Goal: Communication & Community: Answer question/provide support

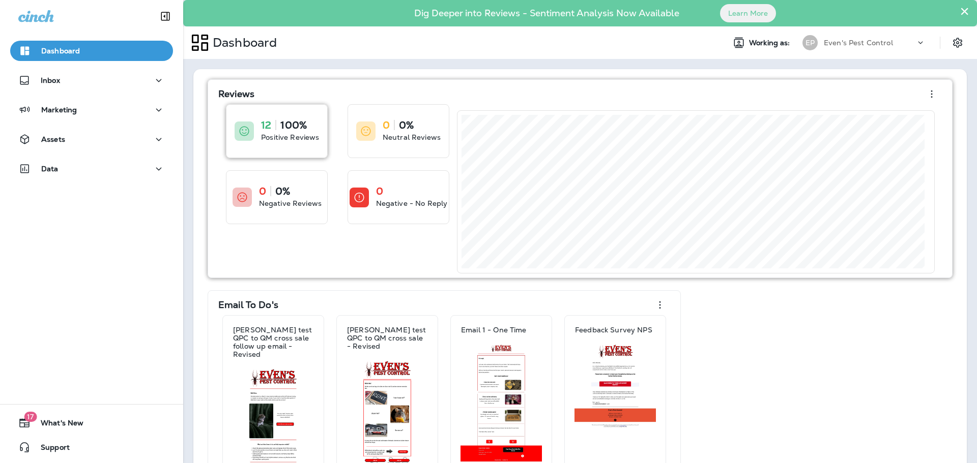
click at [260, 119] on div "12 100% Positive Reviews" at bounding box center [276, 131] width 101 height 53
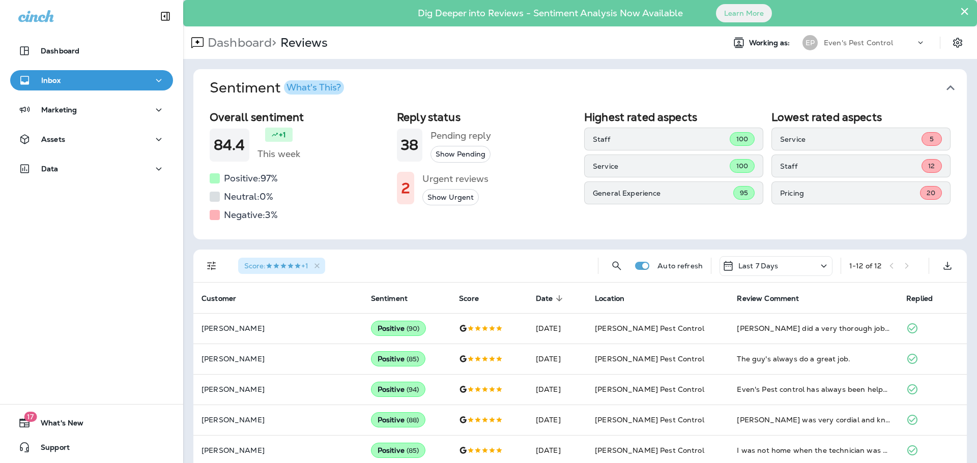
click at [66, 79] on div "Inbox" at bounding box center [91, 80] width 146 height 13
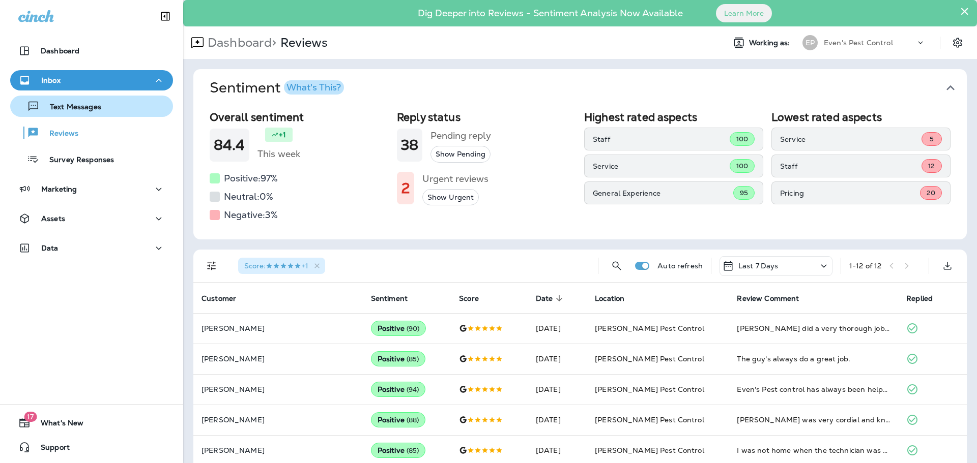
click at [81, 112] on p "Text Messages" at bounding box center [71, 108] width 62 height 10
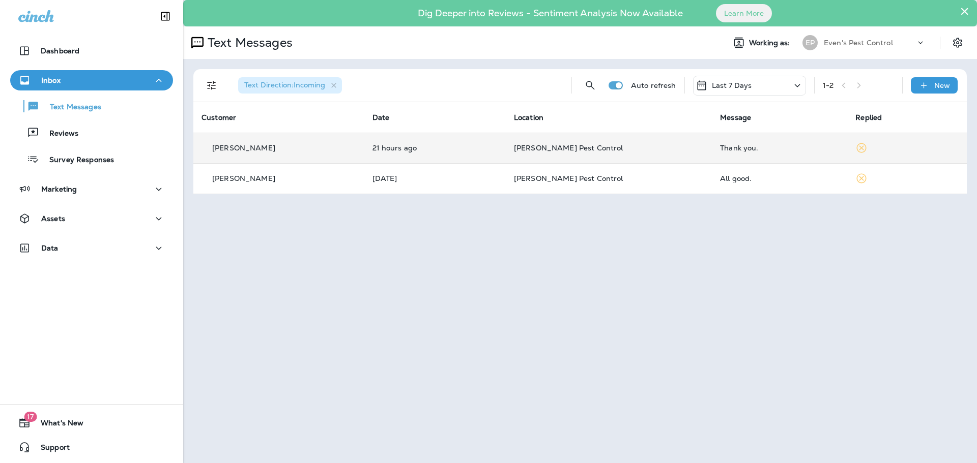
click at [389, 151] on p "21 hours ago" at bounding box center [434, 148] width 125 height 8
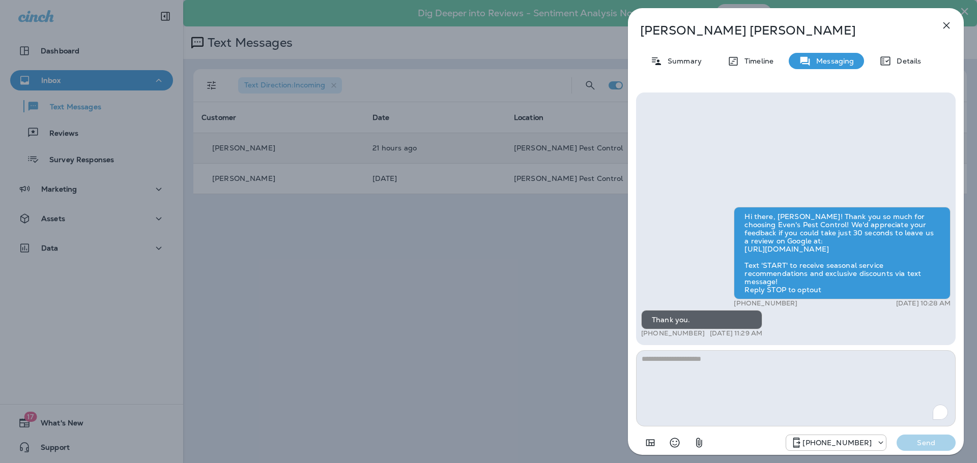
click at [483, 249] on div "[PERSON_NAME] Summary Timeline Messaging Details Hi there, [PERSON_NAME]! Thank…" at bounding box center [488, 231] width 977 height 463
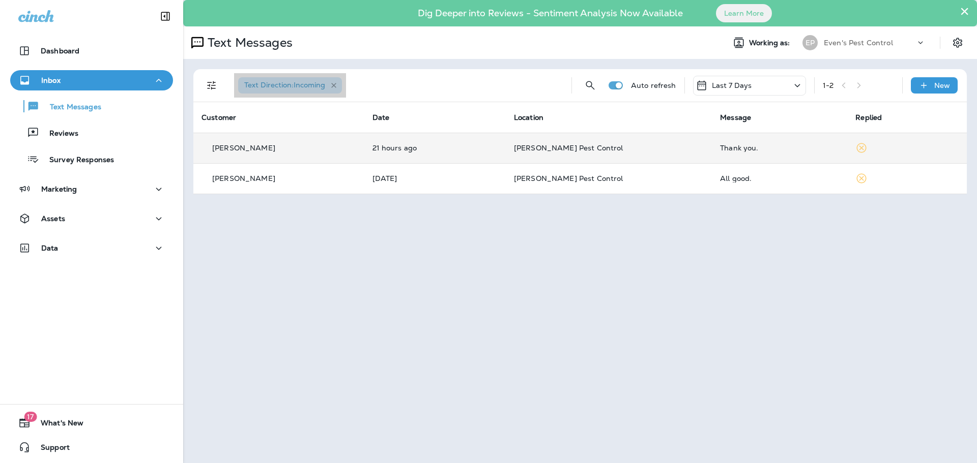
click at [337, 85] on icon "button" at bounding box center [334, 85] width 9 height 9
